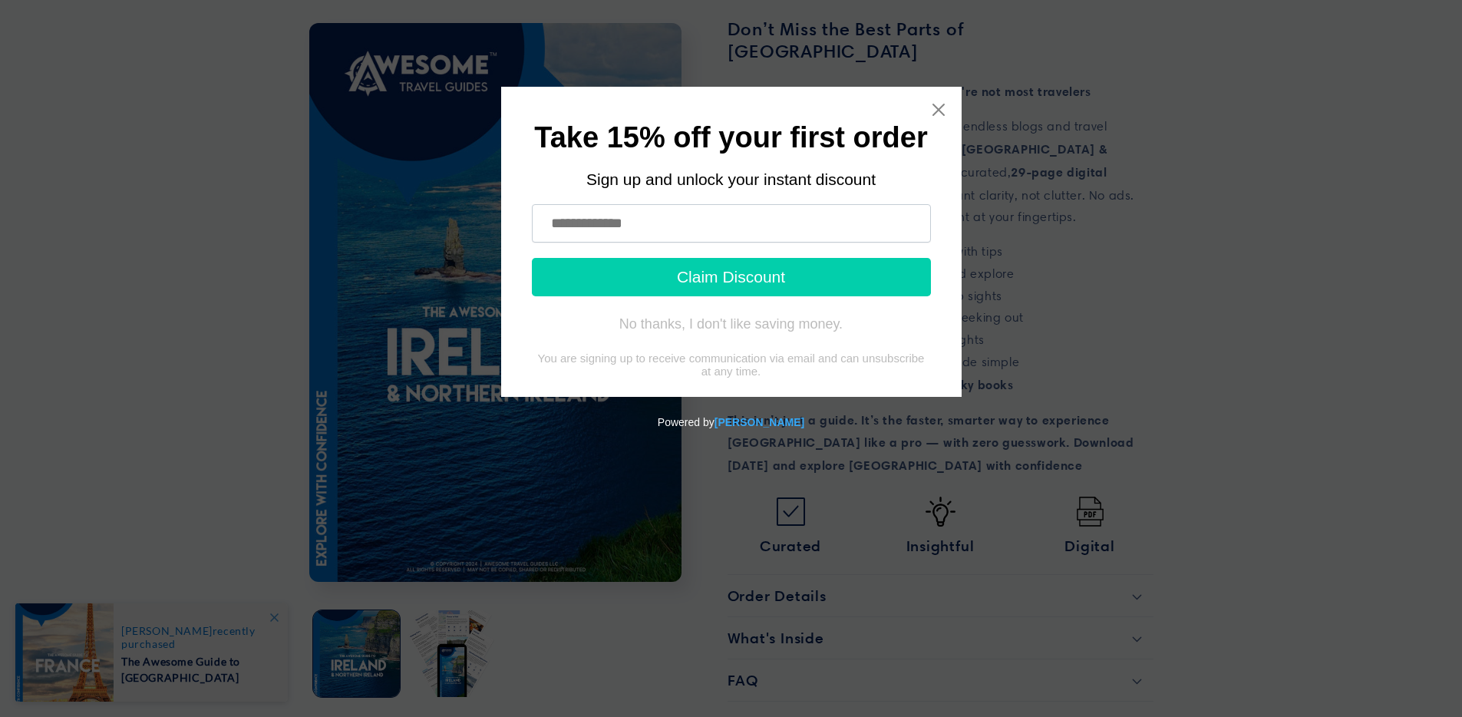
scroll to position [407, 0]
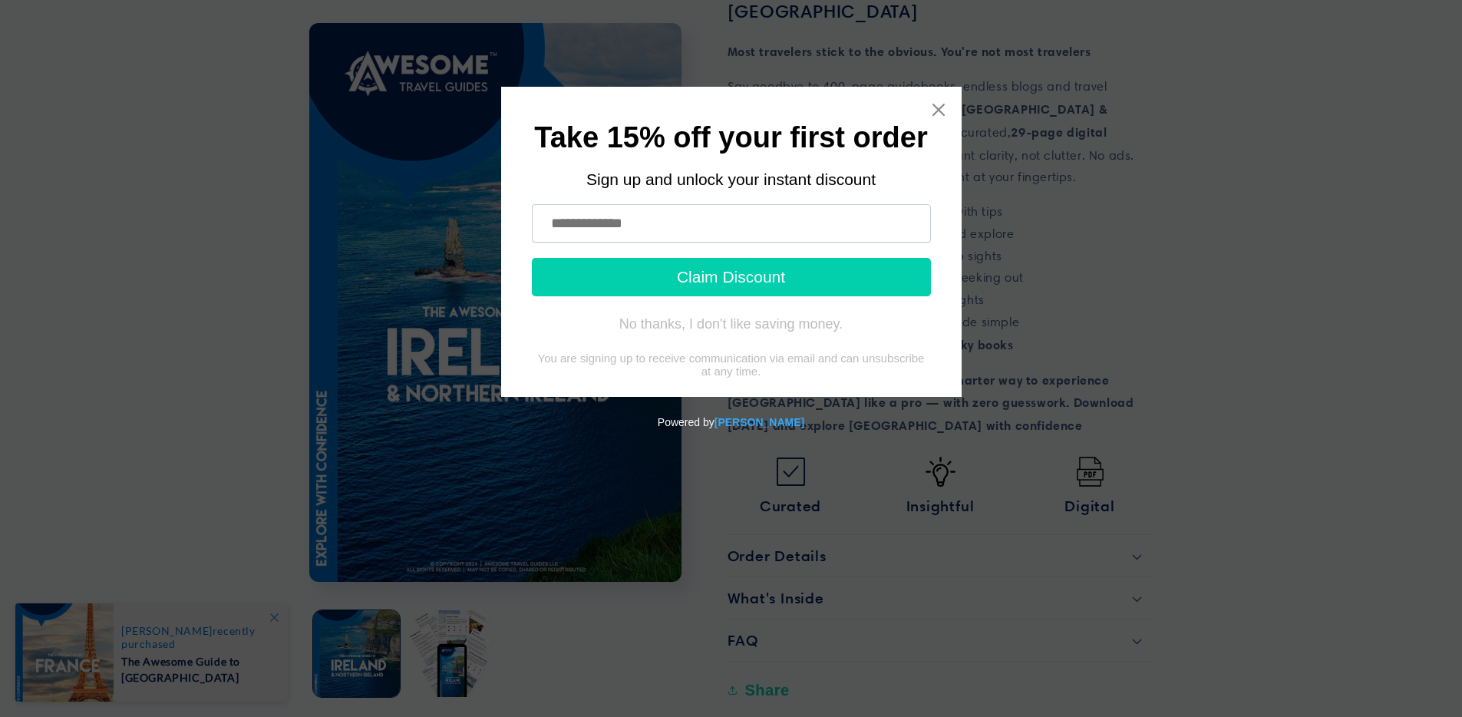
click at [735, 215] on input "text" at bounding box center [731, 223] width 399 height 38
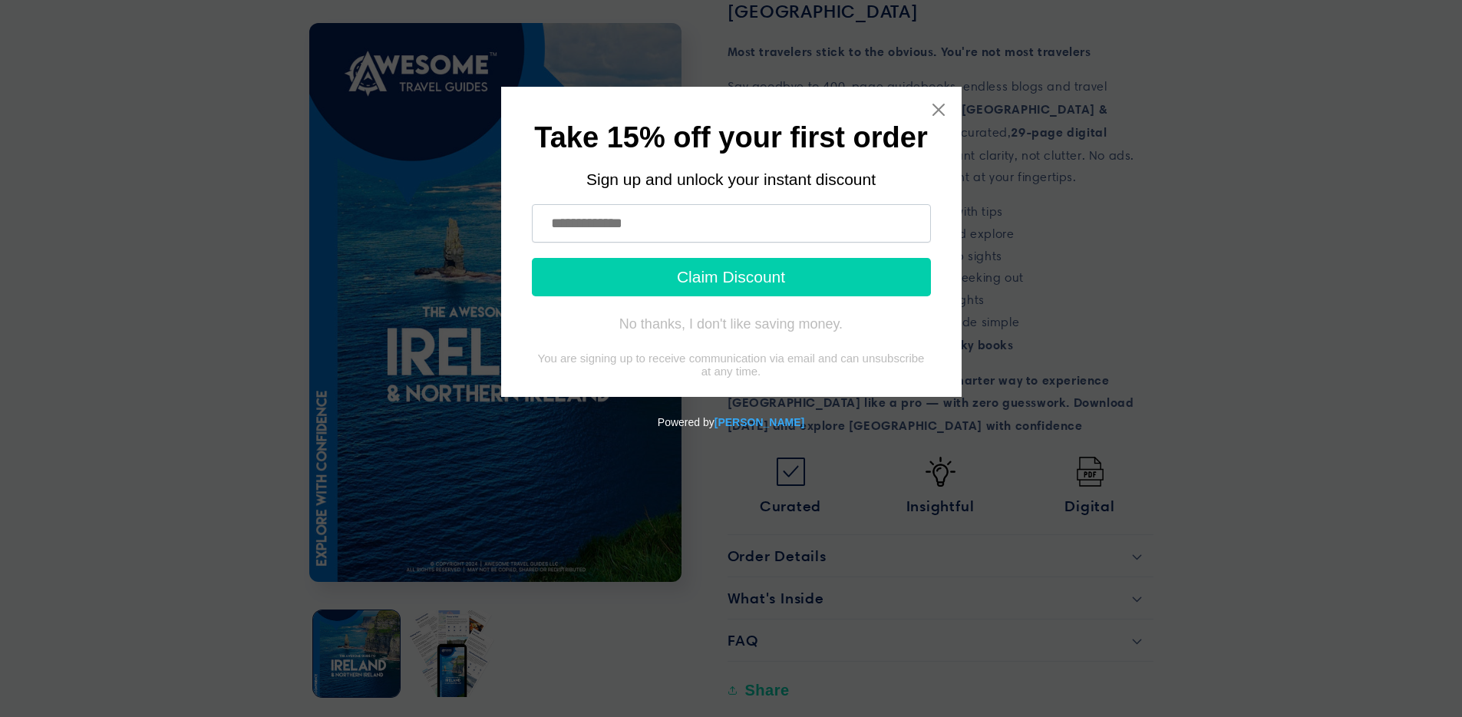
type input "**********"
click at [742, 279] on button "Claim Discount" at bounding box center [731, 277] width 399 height 38
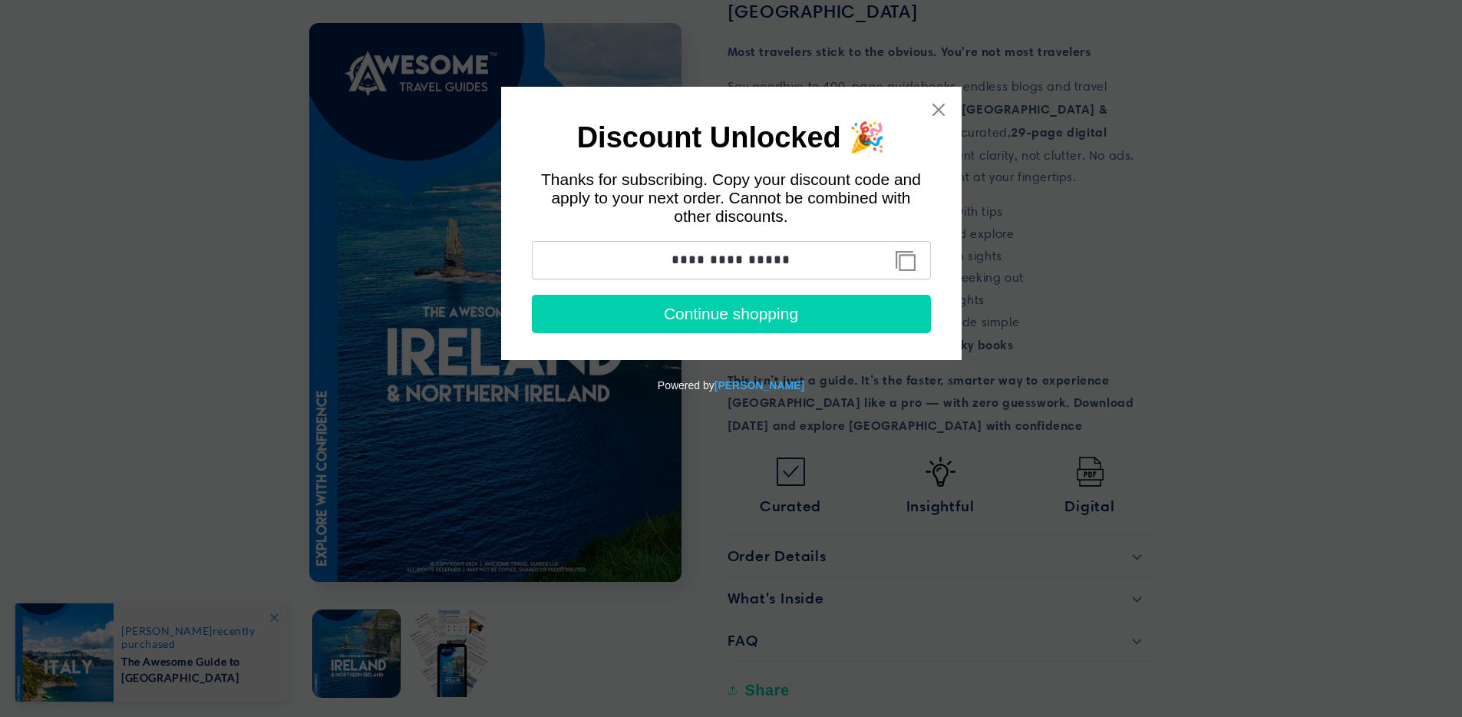
click at [911, 257] on button "Copy discount code to clipboard" at bounding box center [905, 261] width 35 height 31
click at [776, 315] on button "Continue shopping" at bounding box center [731, 314] width 399 height 38
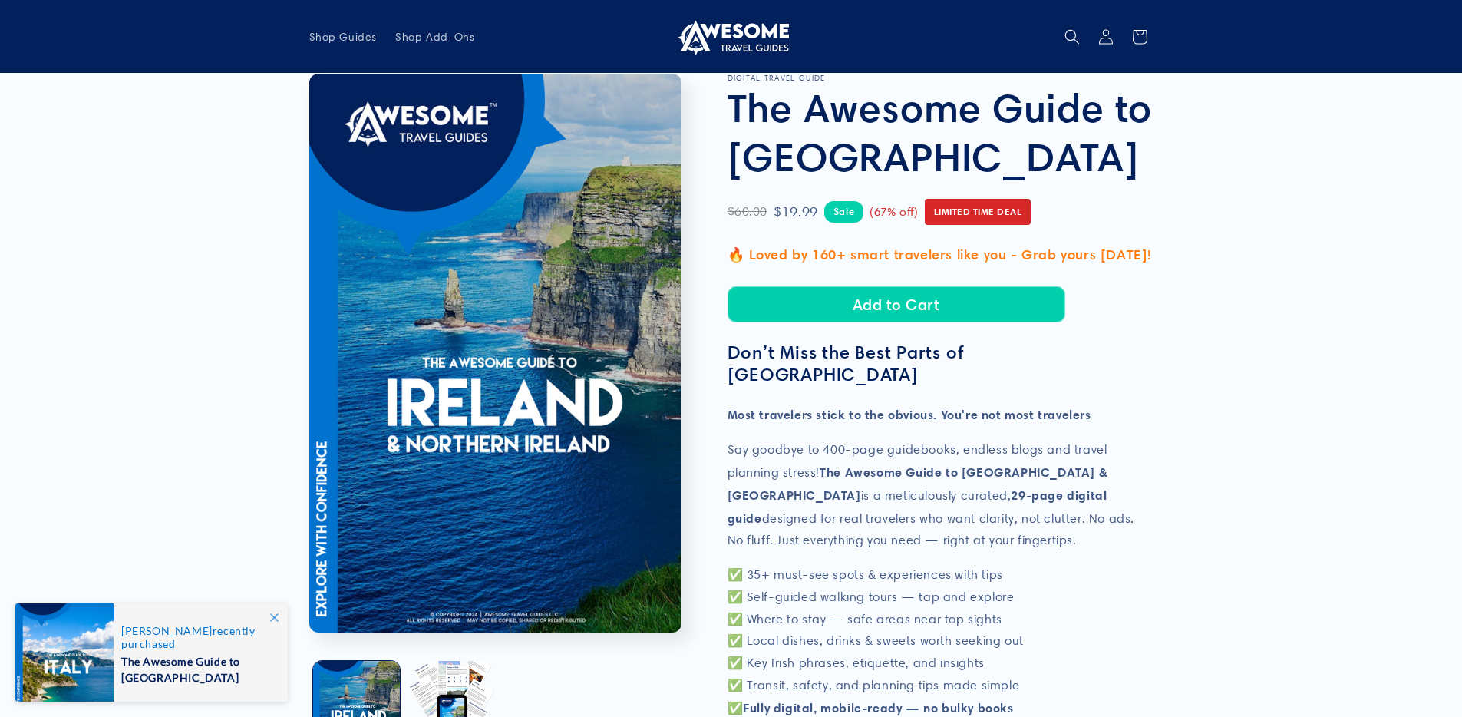
scroll to position [0, 0]
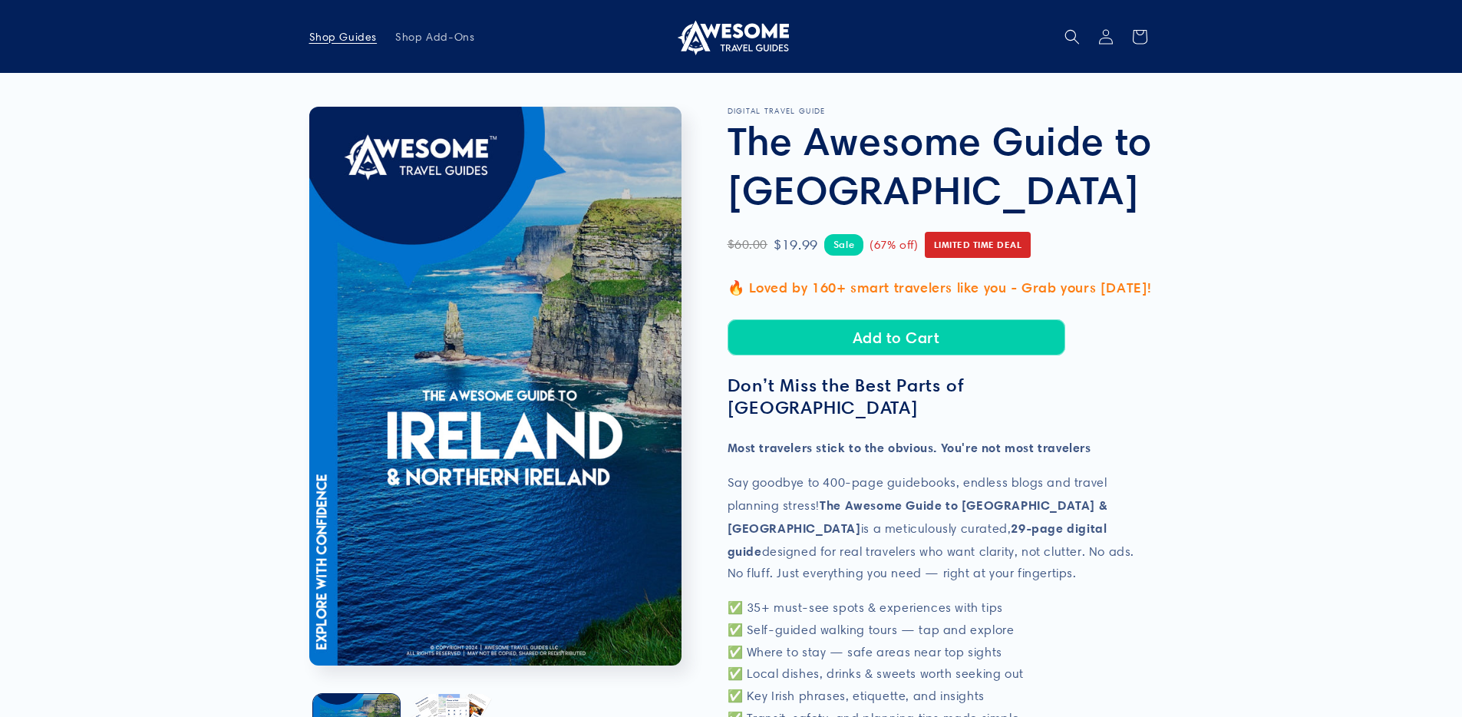
click at [339, 39] on span "Shop Guides" at bounding box center [343, 37] width 68 height 14
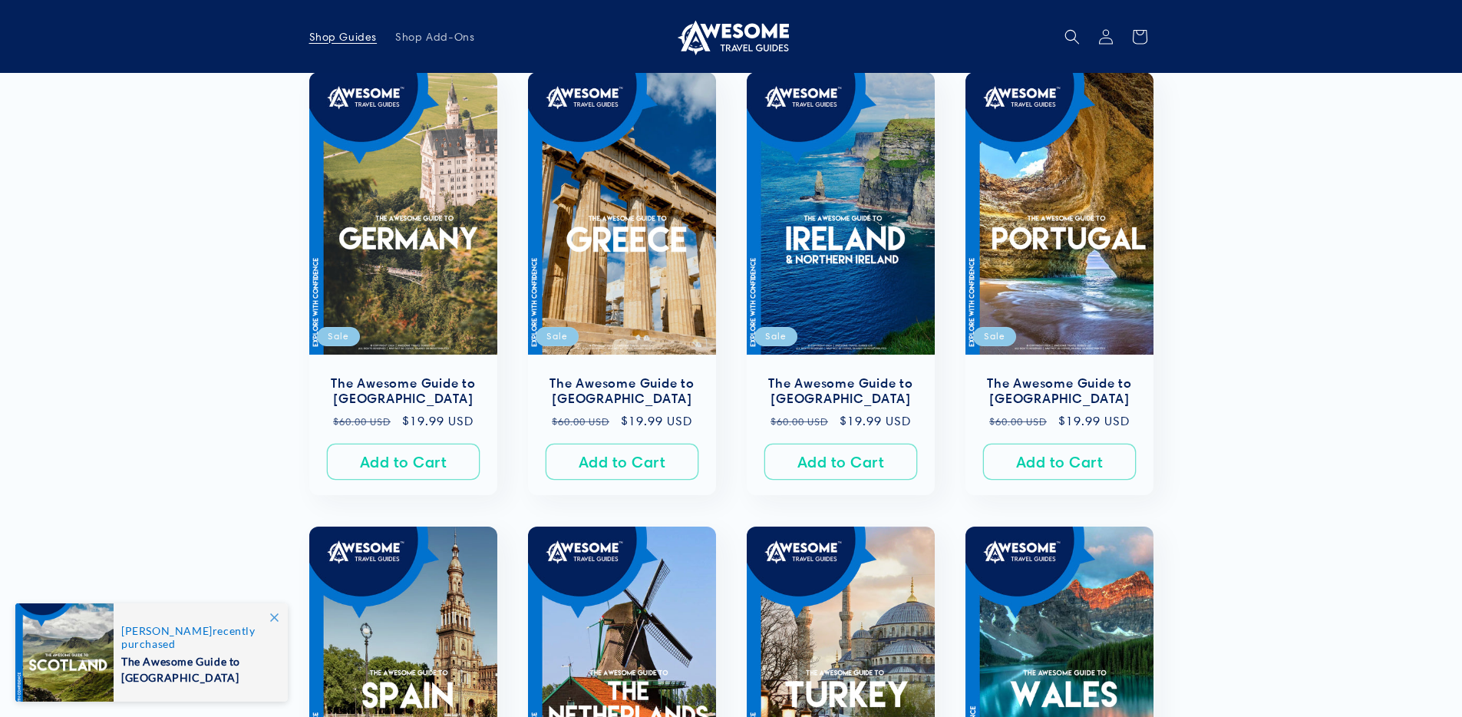
scroll to position [702, 0]
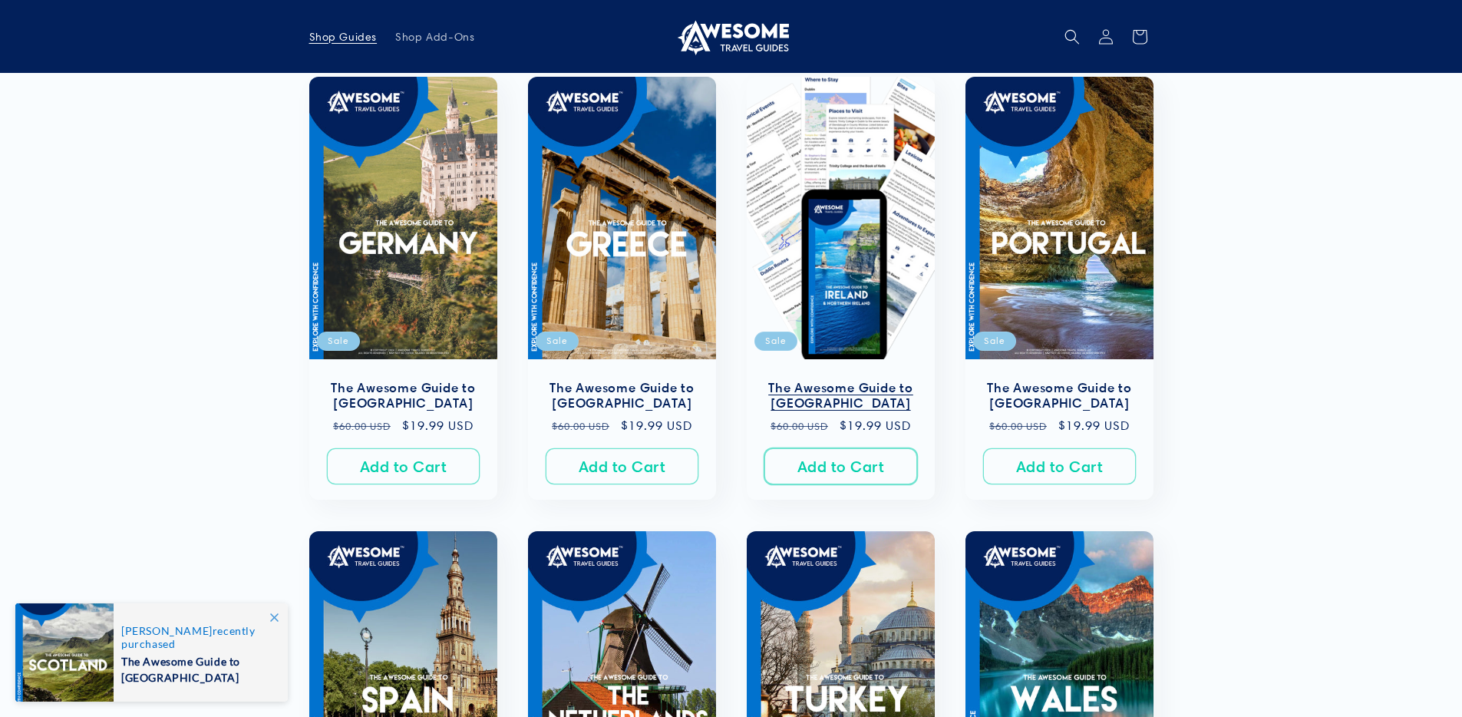
click at [855, 469] on button "Add to Cart Sold out" at bounding box center [840, 467] width 153 height 36
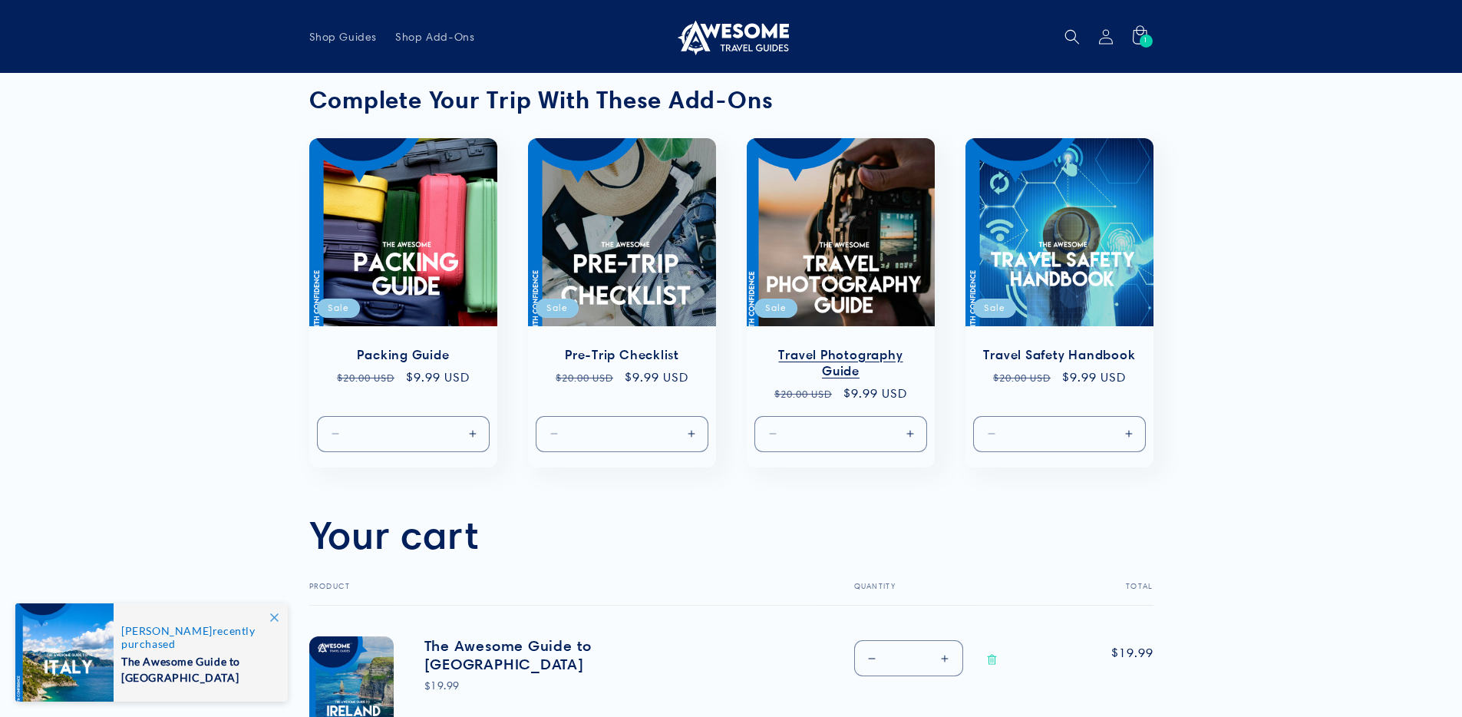
click at [911, 434] on button "Increase quantity for Default Title" at bounding box center [909, 433] width 35 height 36
type input "*"
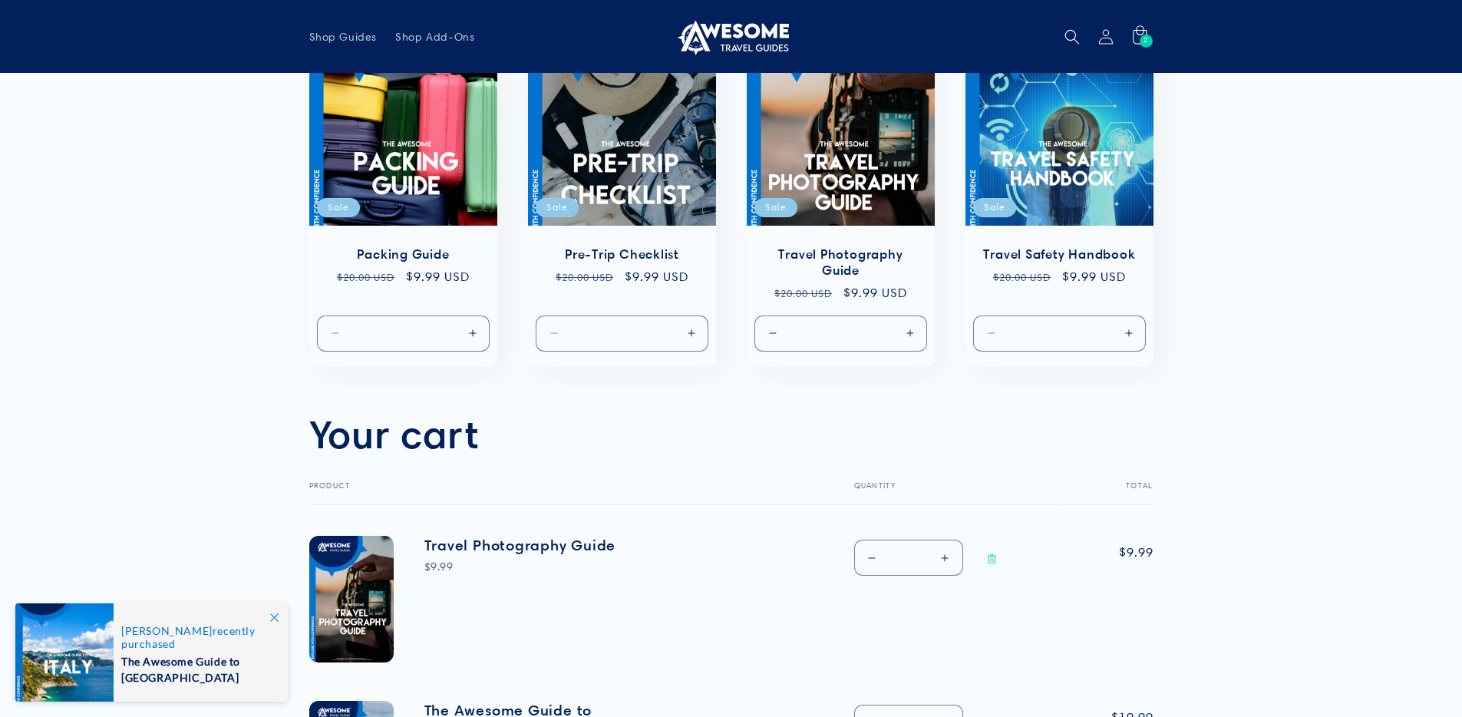
scroll to position [94, 0]
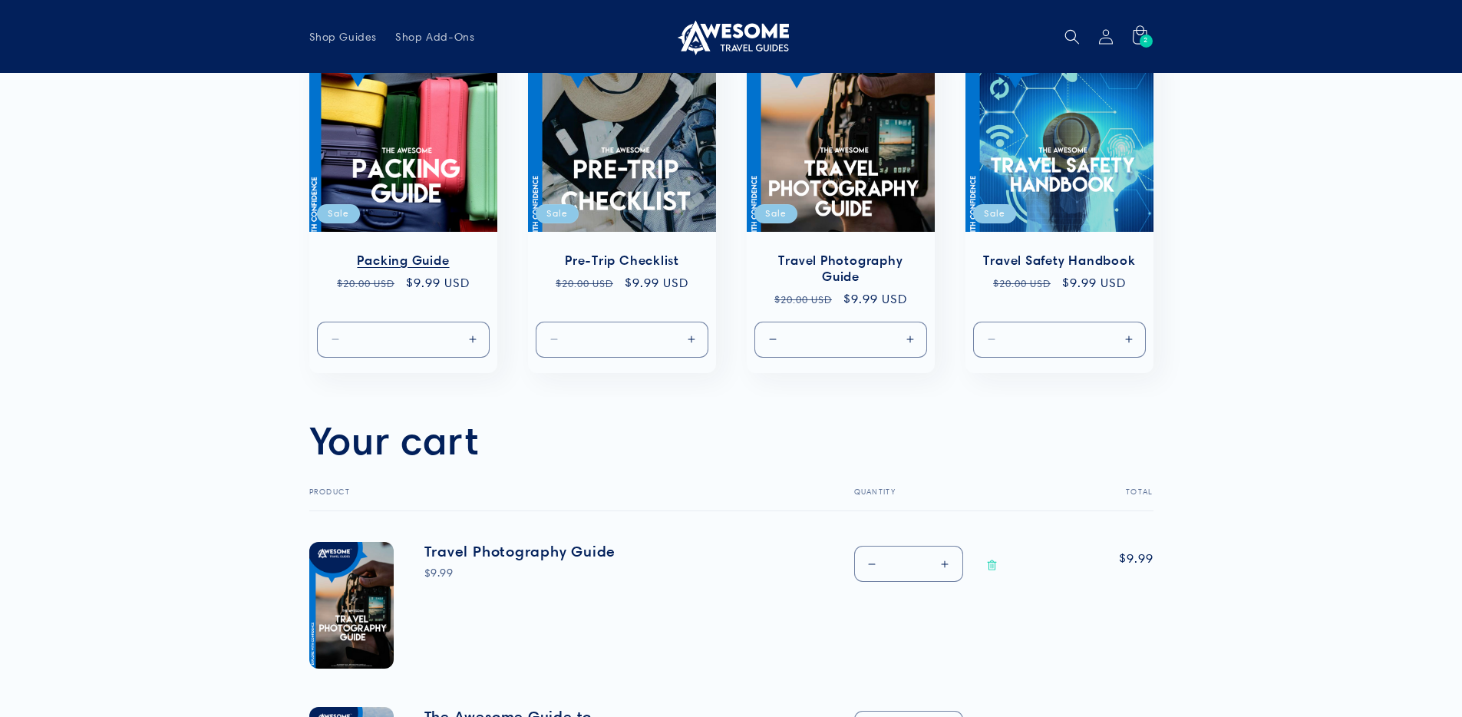
click at [476, 337] on button "Increase quantity for Default Title" at bounding box center [472, 339] width 35 height 36
type input "*"
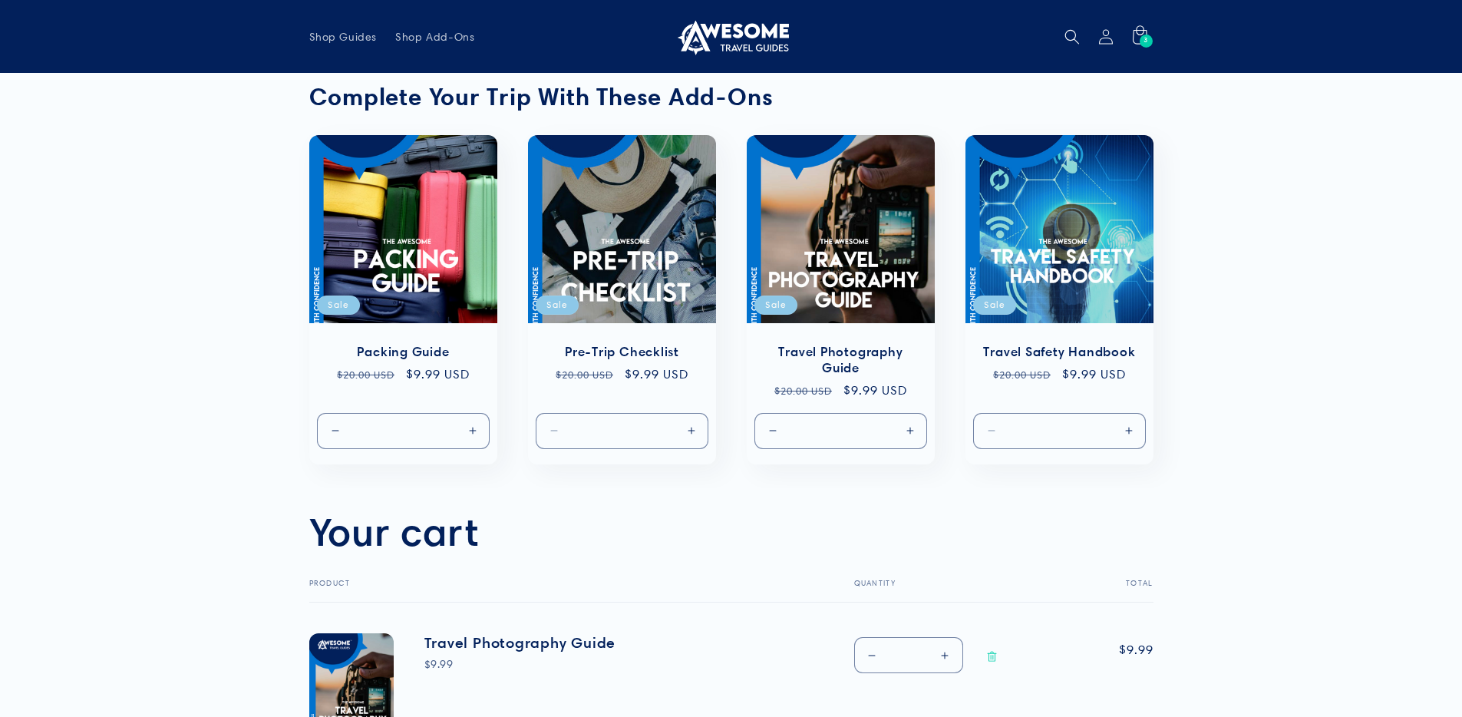
scroll to position [0, 0]
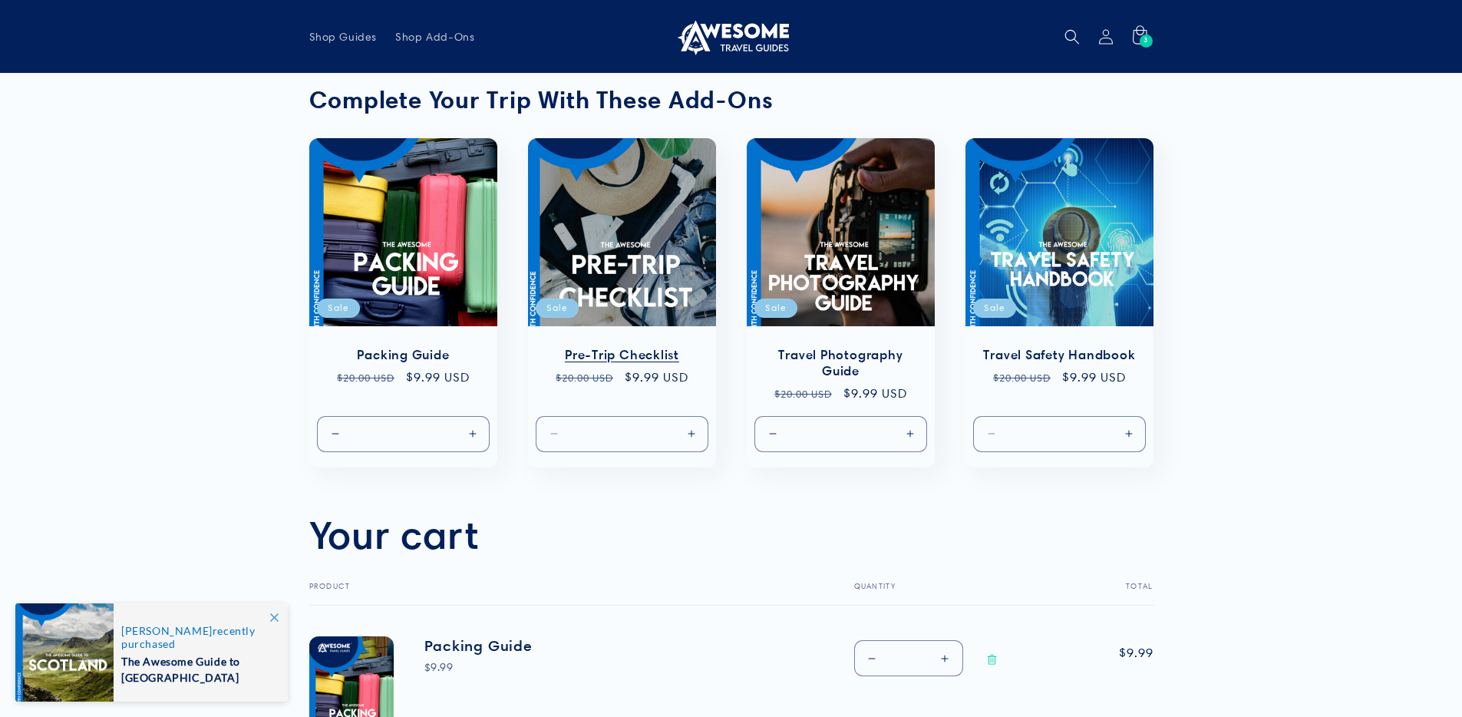
click at [650, 348] on link "Pre-Trip Checklist" at bounding box center [621, 355] width 157 height 16
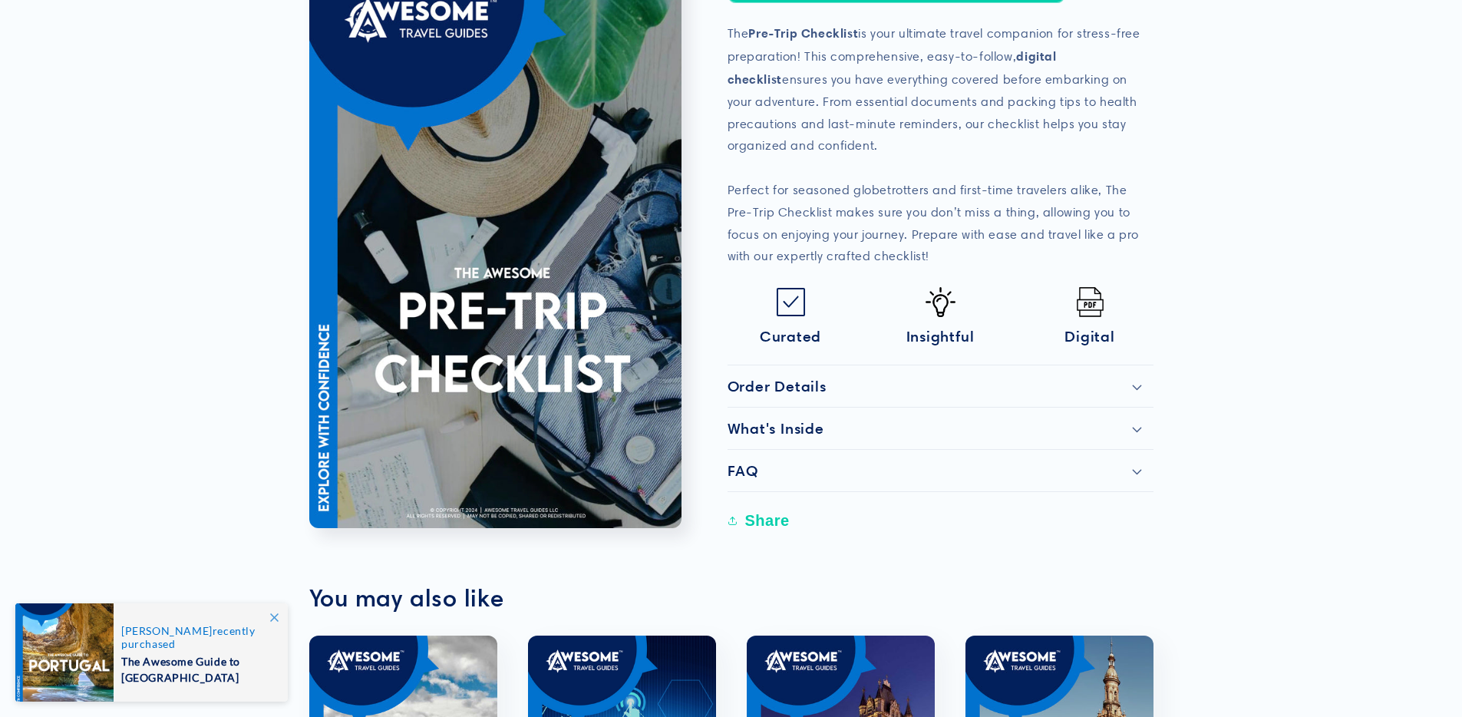
scroll to position [317, 0]
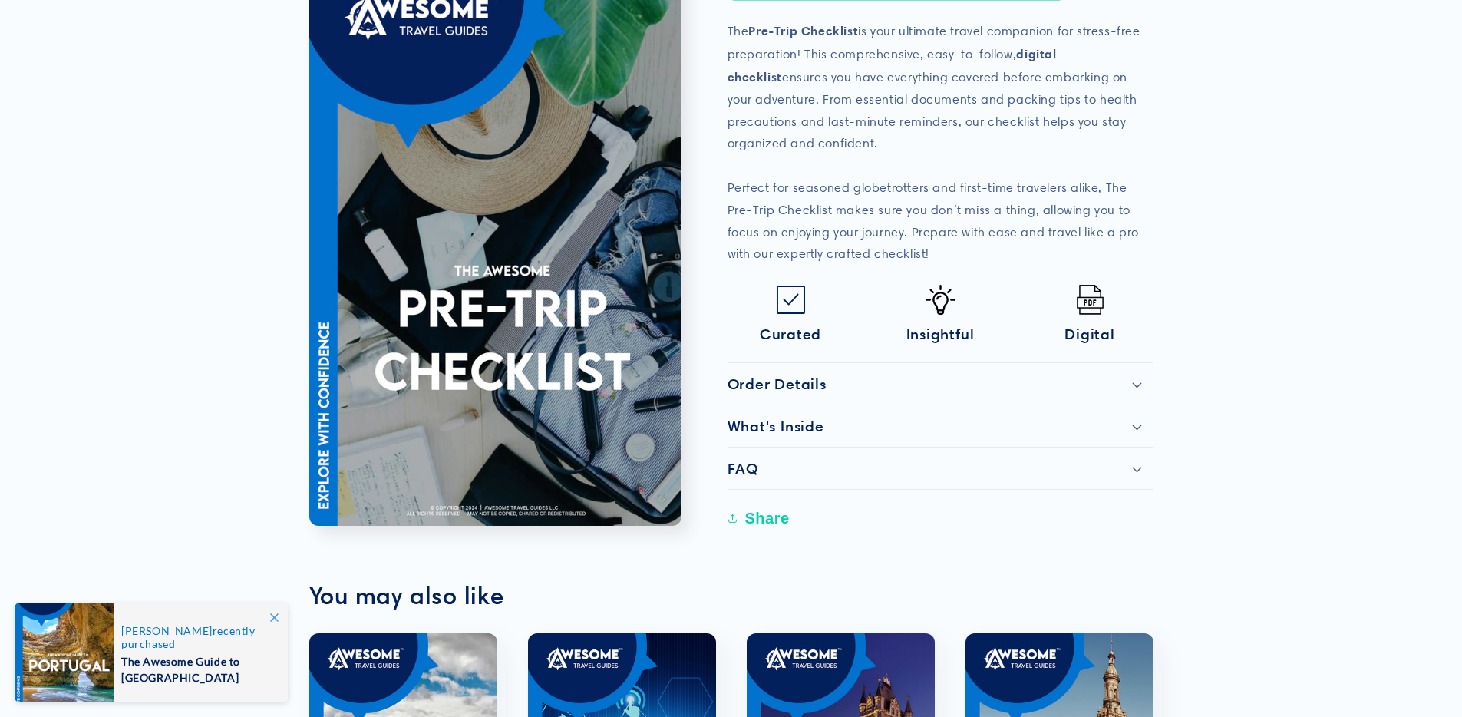
click at [1137, 425] on icon at bounding box center [1137, 427] width 10 height 6
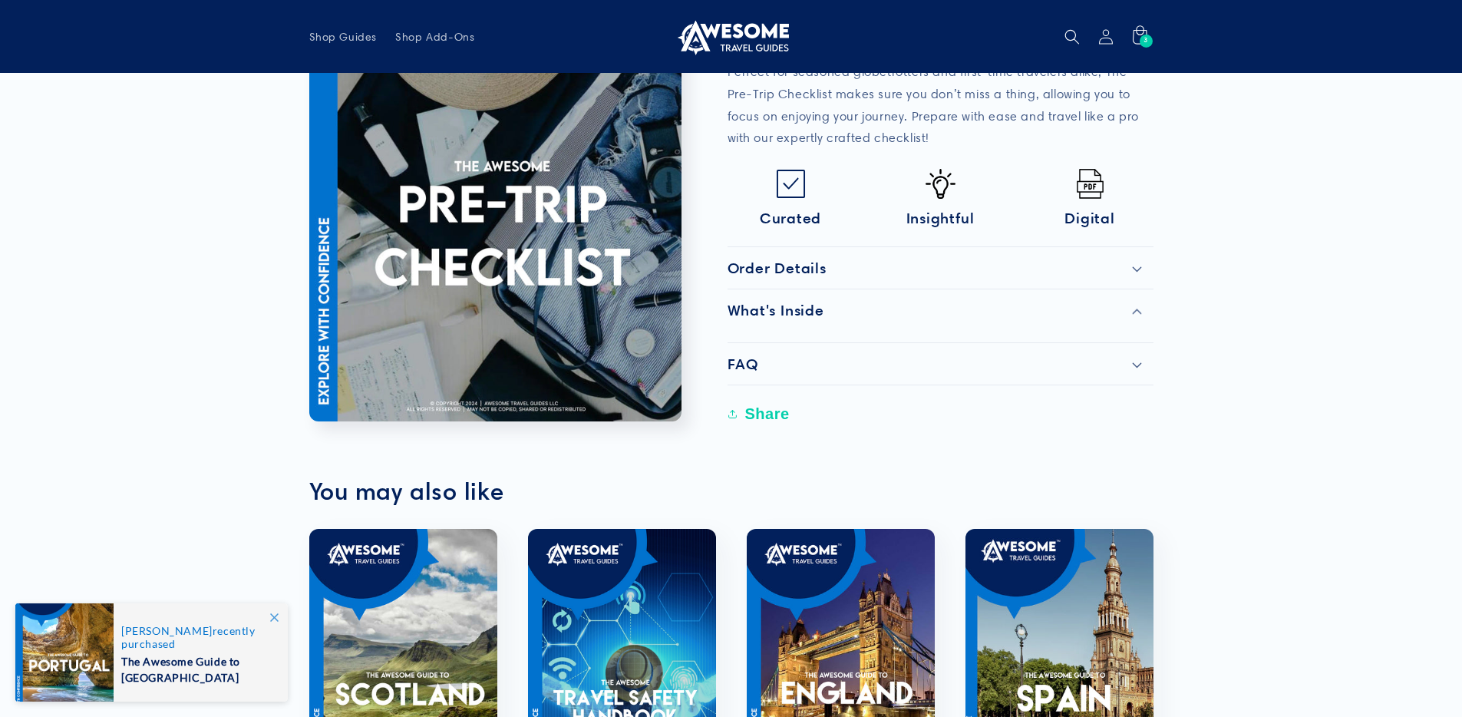
scroll to position [0, 0]
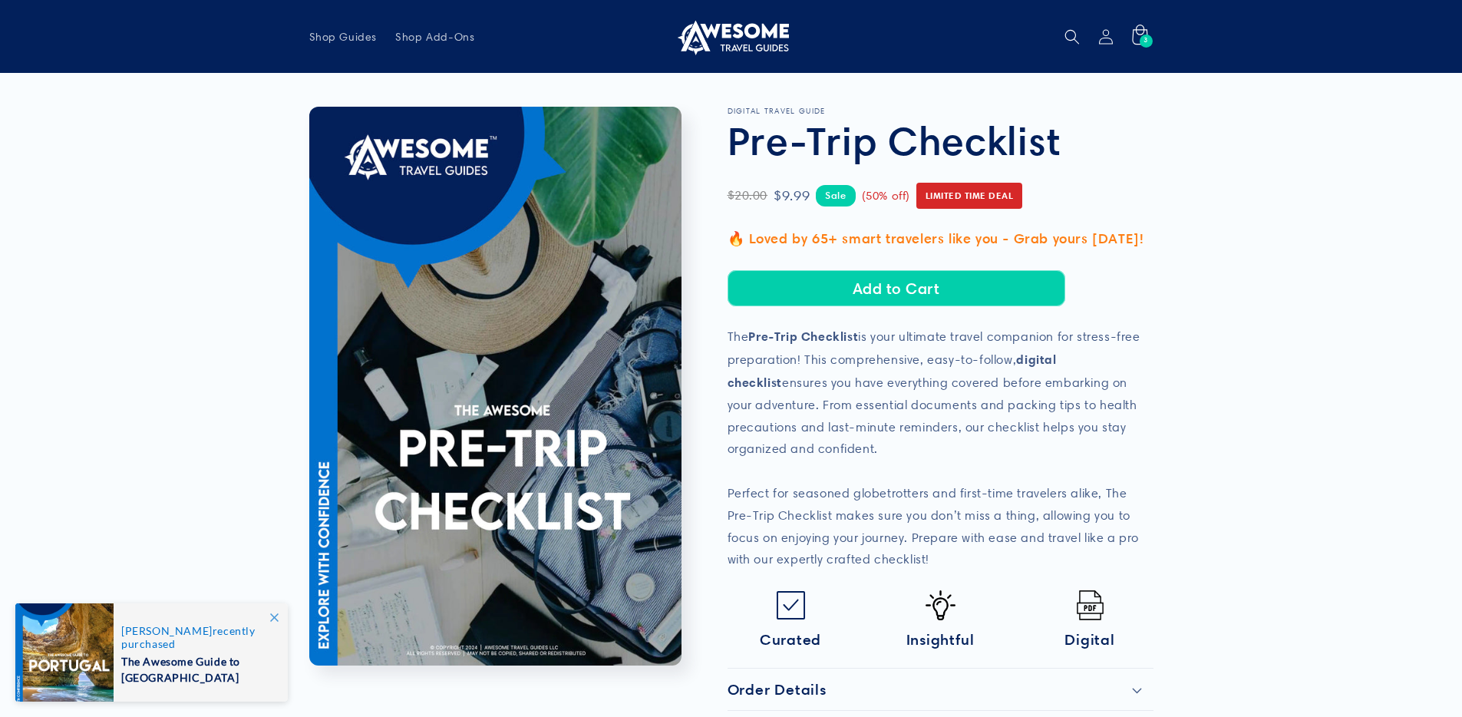
click at [1132, 38] on icon at bounding box center [1139, 36] width 36 height 36
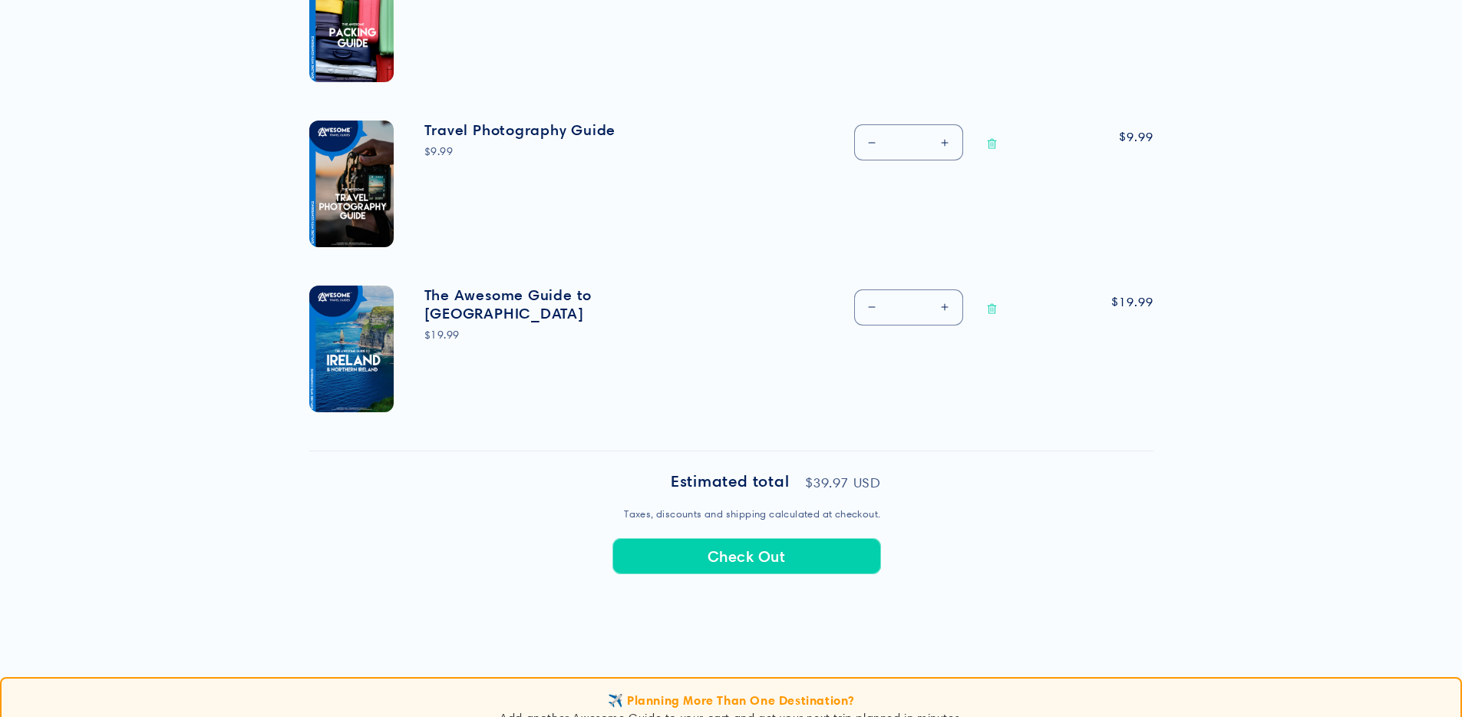
scroll to position [687, 0]
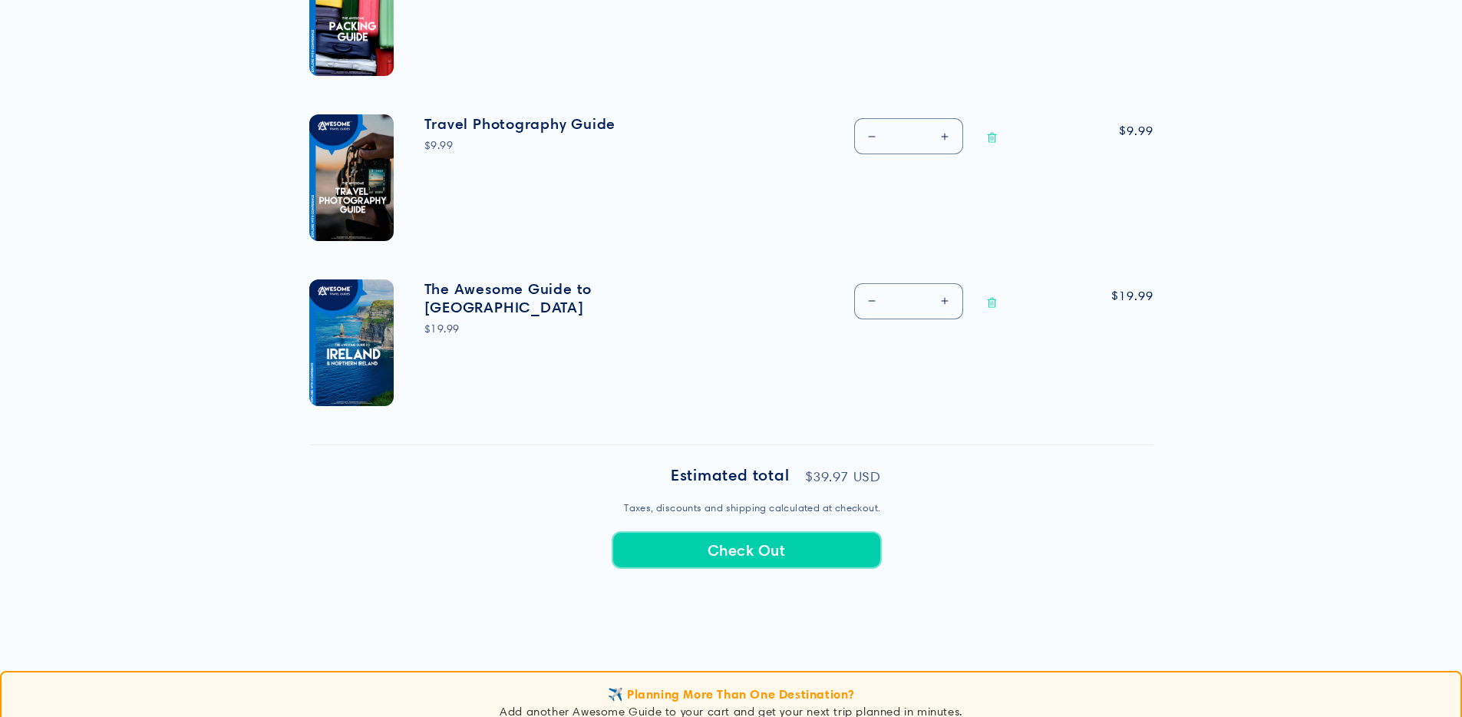
click at [753, 553] on button "Check Out" at bounding box center [746, 550] width 269 height 36
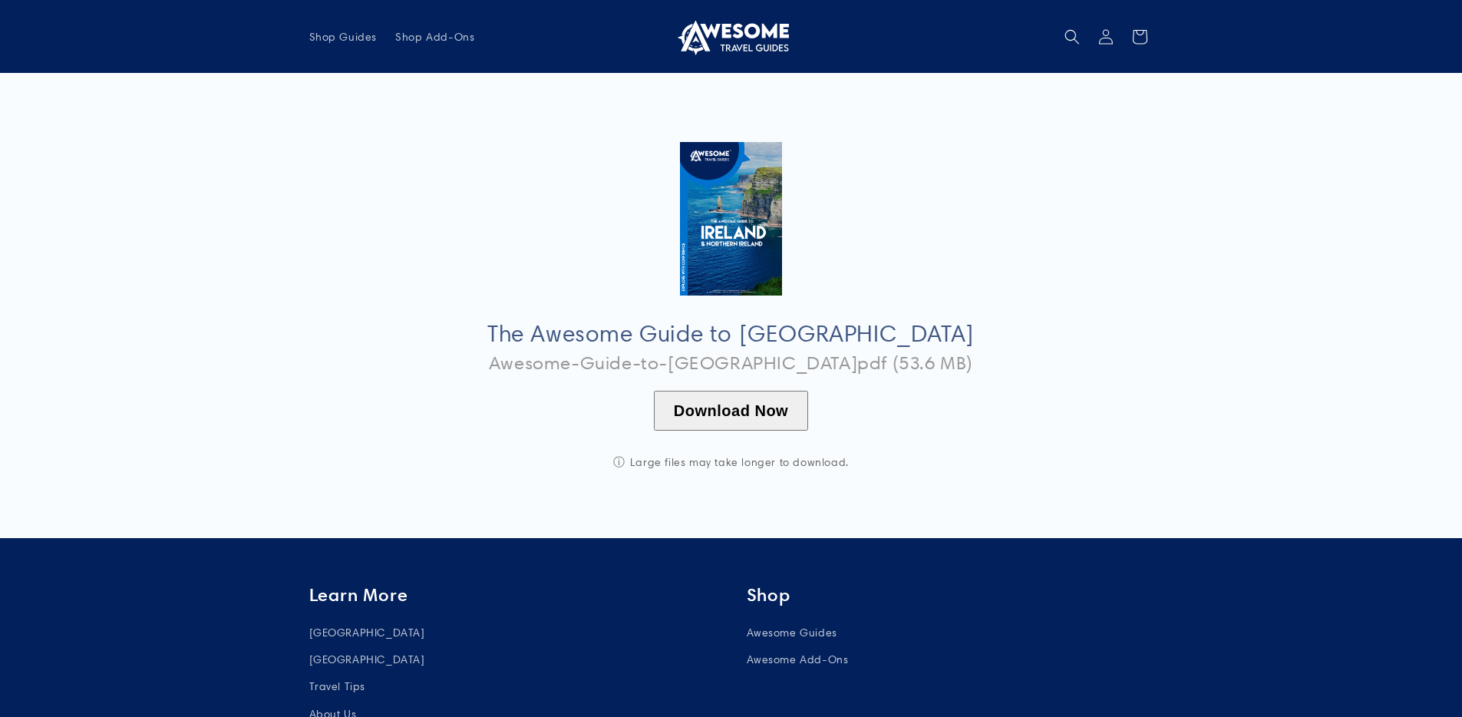
click at [760, 416] on button "Download Now" at bounding box center [731, 411] width 154 height 40
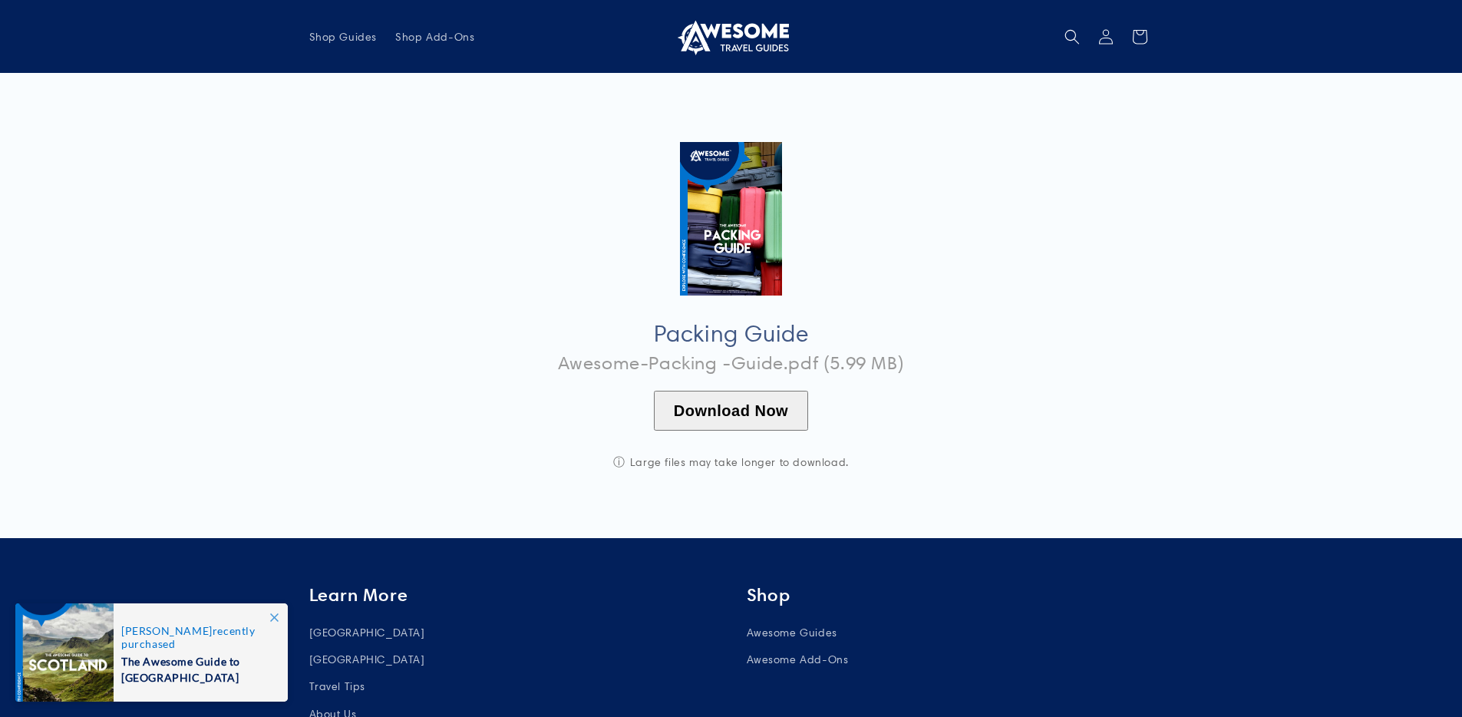
click at [767, 412] on button "Download Now" at bounding box center [731, 411] width 154 height 40
click at [1104, 38] on icon at bounding box center [1105, 36] width 15 height 15
